Goal: Task Accomplishment & Management: Complete application form

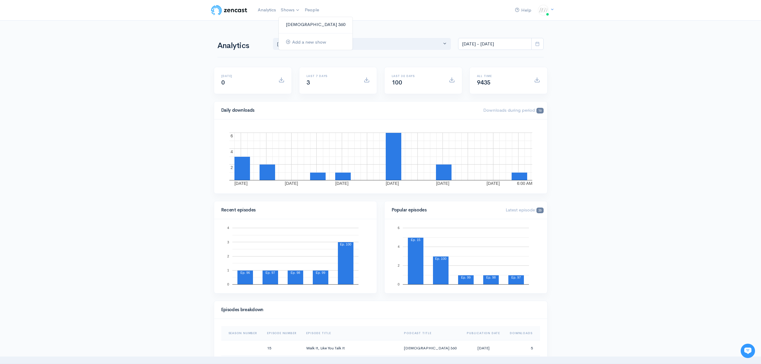
click at [299, 26] on link "[DEMOGRAPHIC_DATA] 360" at bounding box center [316, 24] width 74 height 10
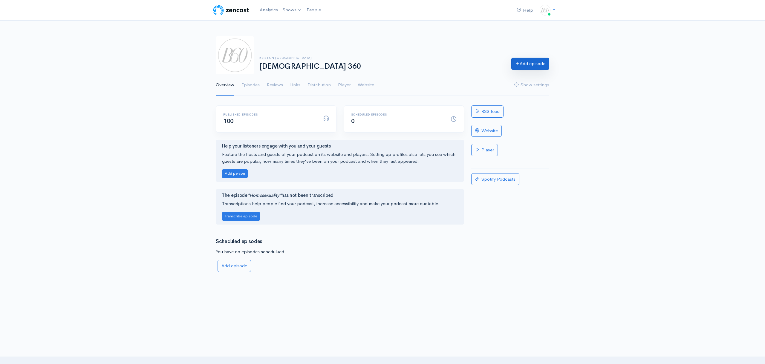
click at [526, 66] on link "Add episode" at bounding box center [530, 64] width 38 height 12
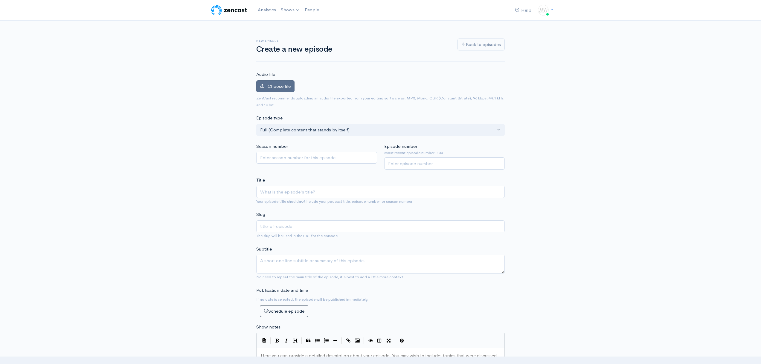
click at [285, 89] on label "Choose file" at bounding box center [275, 86] width 38 height 12
click at [0, 0] on input "Choose file" at bounding box center [0, 0] width 0 height 0
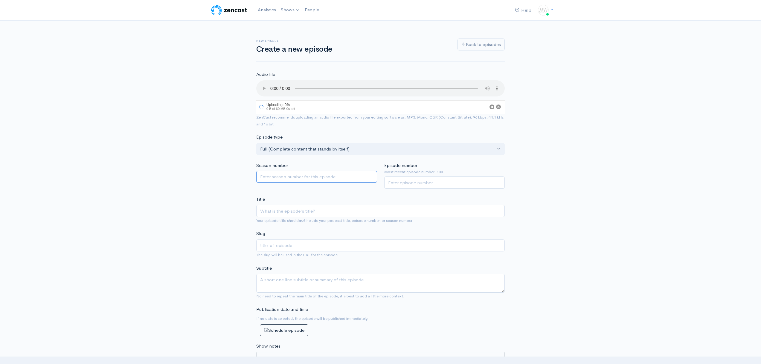
click at [306, 180] on input "Season number" at bounding box center [316, 177] width 121 height 12
click at [398, 186] on input "Episode number" at bounding box center [444, 184] width 121 height 12
type input "101"
click at [381, 210] on input "Title" at bounding box center [380, 212] width 248 height 12
paste input "“Blueprints of Heaven: [DEMOGRAPHIC_DATA]’s Plan for Your Future"
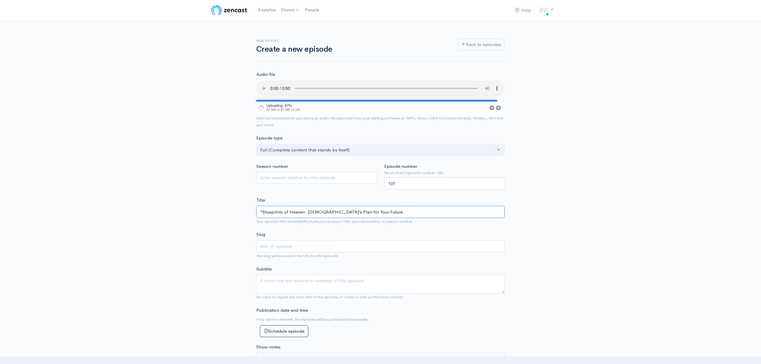
click at [262, 211] on input "“Blueprints of Heaven: [DEMOGRAPHIC_DATA]’s Plan for Your Future" at bounding box center [380, 212] width 248 height 12
type input "Blueprints of Heaven: [DEMOGRAPHIC_DATA]’s Plan for Your Future"
type input "blueprints-of-heaven-gods-plan-for-your-future"
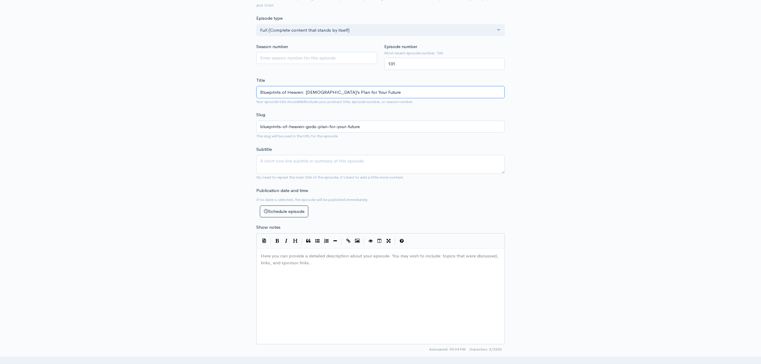
scroll to position [119, 0]
type input "Blueprints of Heaven: [DEMOGRAPHIC_DATA]’s Plan for Your Future"
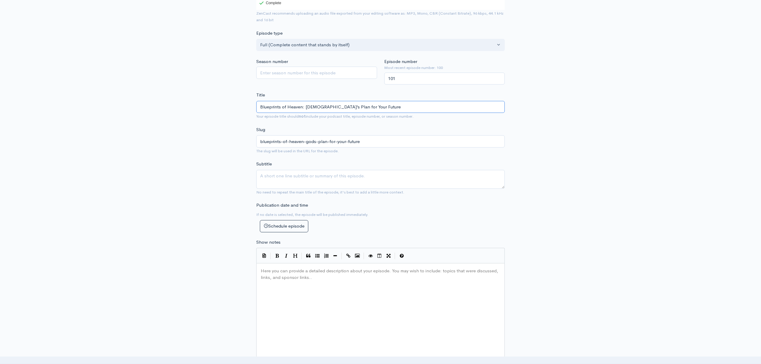
scroll to position [133, 0]
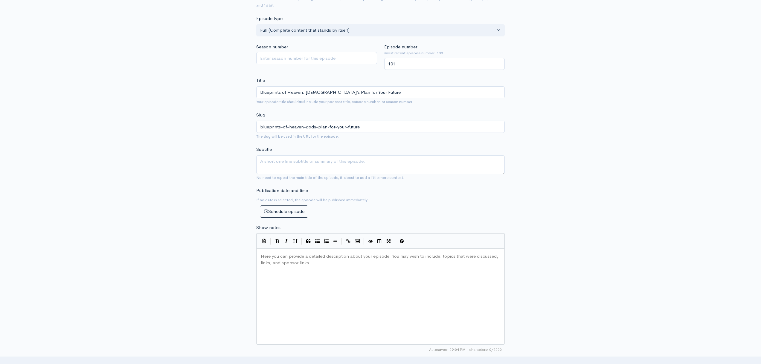
type textarea "​"
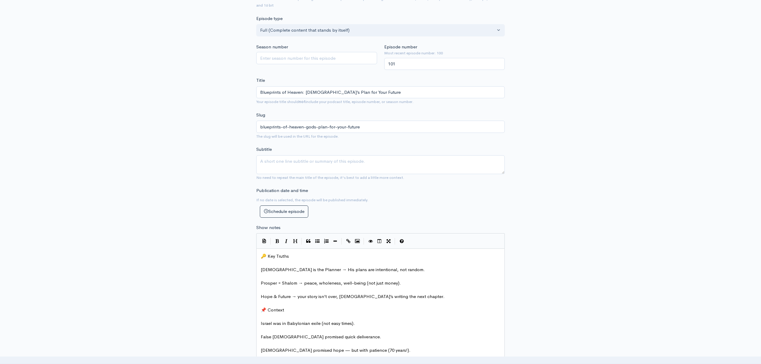
scroll to position [0, 0]
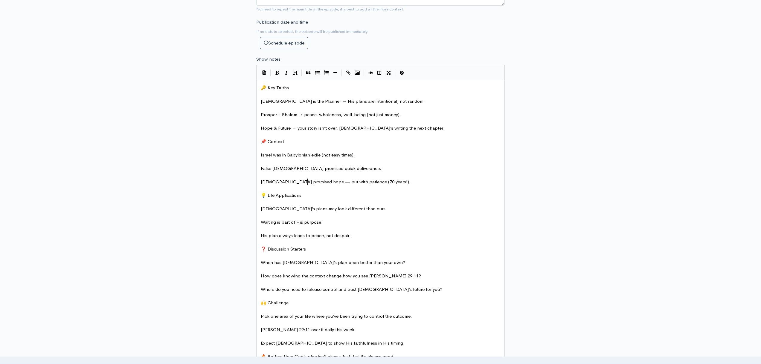
click at [307, 182] on span "[DEMOGRAPHIC_DATA] promised hope — but with patience (70 years!)." at bounding box center [336, 182] width 150 height 6
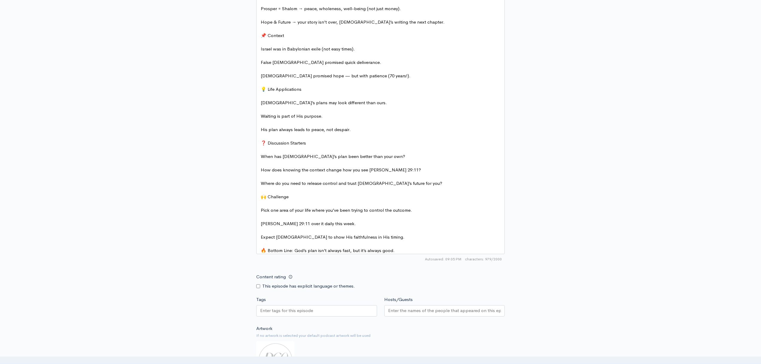
scroll to position [451, 0]
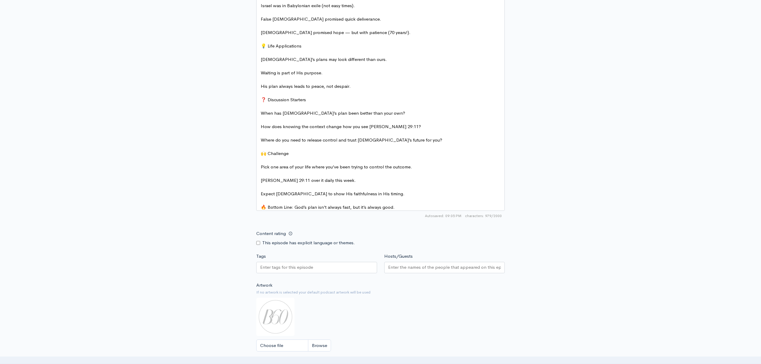
click at [261, 207] on span "🔥 Bottom Line: God’s plan isn’t always fast, but it’s always good." at bounding box center [328, 207] width 134 height 6
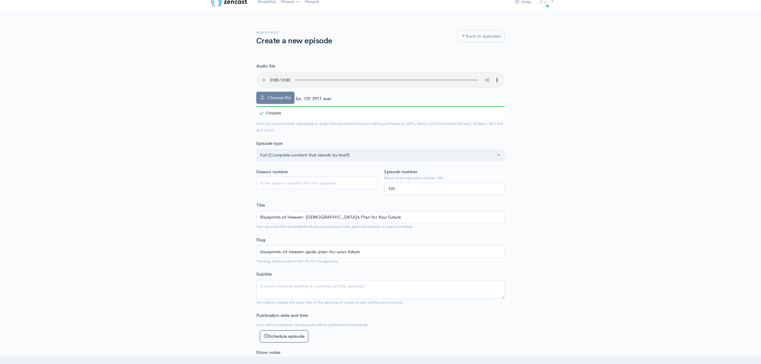
scroll to position [0, 0]
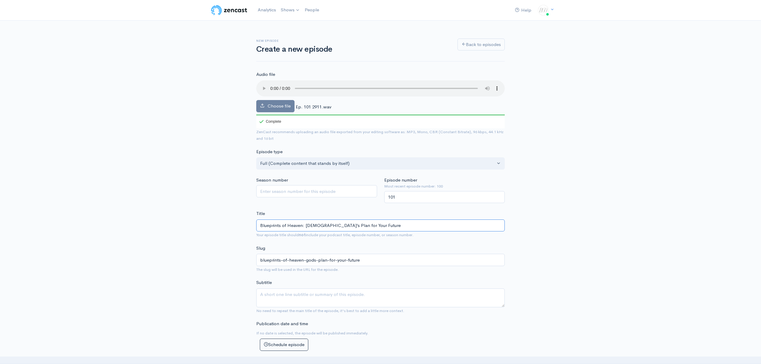
drag, startPoint x: 361, startPoint y: 229, endPoint x: 256, endPoint y: 227, distance: 105.2
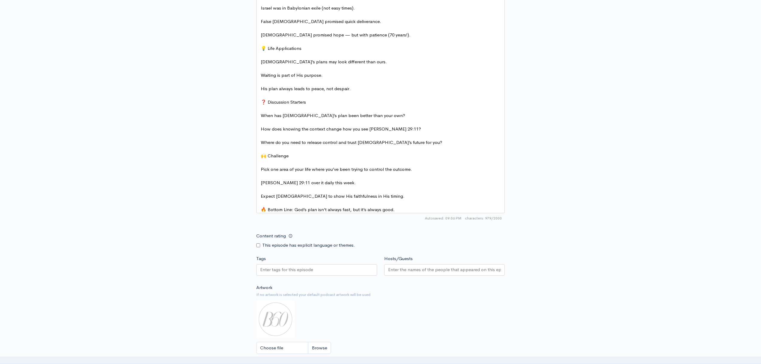
scroll to position [538, 0]
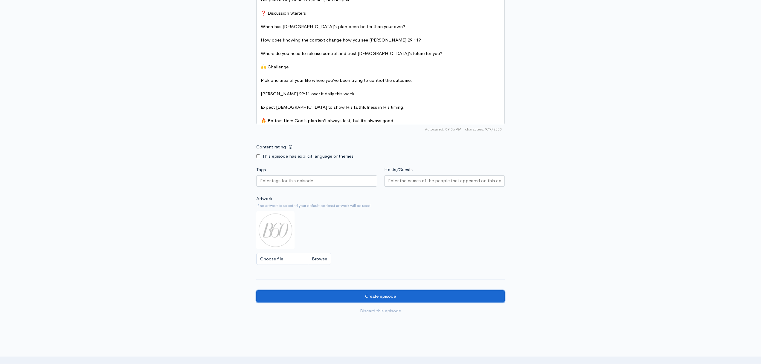
click at [377, 300] on input "Create episode" at bounding box center [380, 297] width 248 height 12
